Goal: Find specific page/section: Find specific page/section

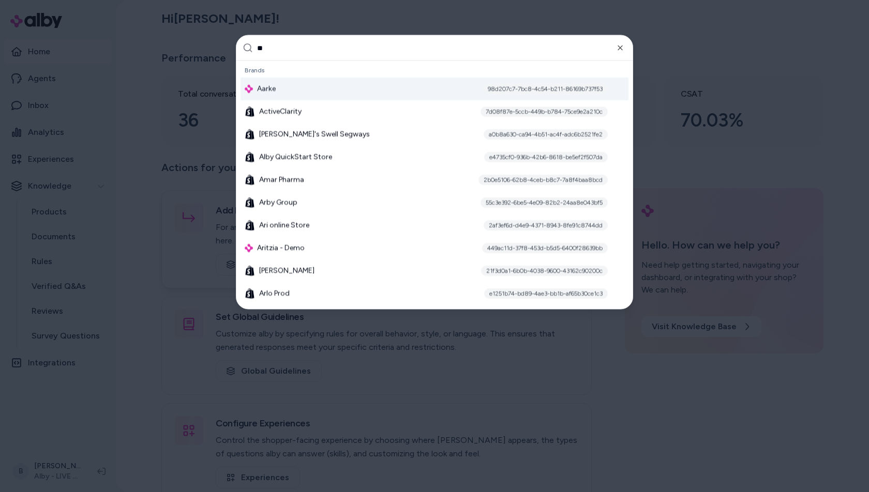
type input "***"
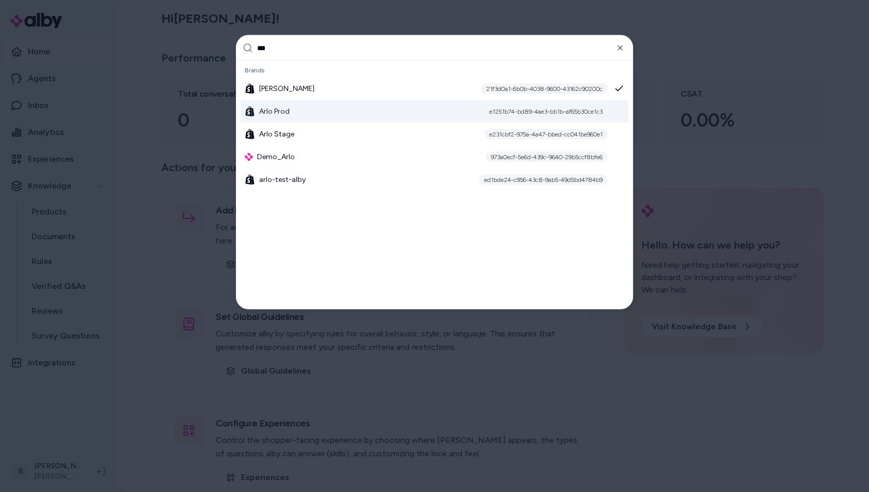
type input "***"
click at [292, 110] on div "[PERSON_NAME] Prod e1251b74-bd89-4ae3-bb1b-af65b30ce1c3" at bounding box center [435, 111] width 388 height 23
